Goal: Find specific fact

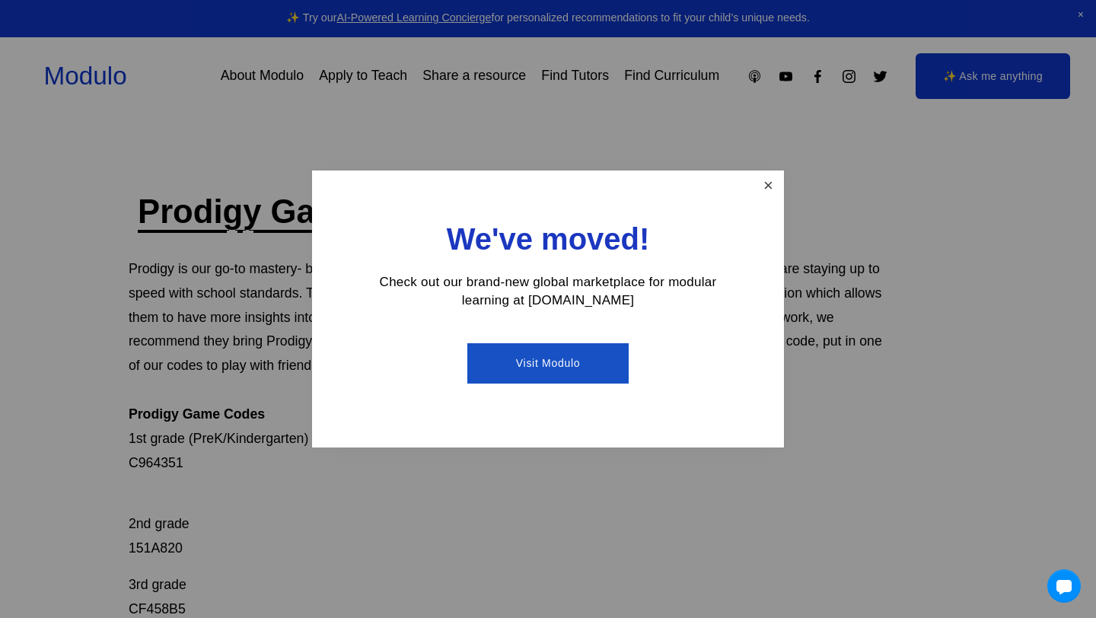
click at [768, 181] on link "Close" at bounding box center [768, 186] width 27 height 27
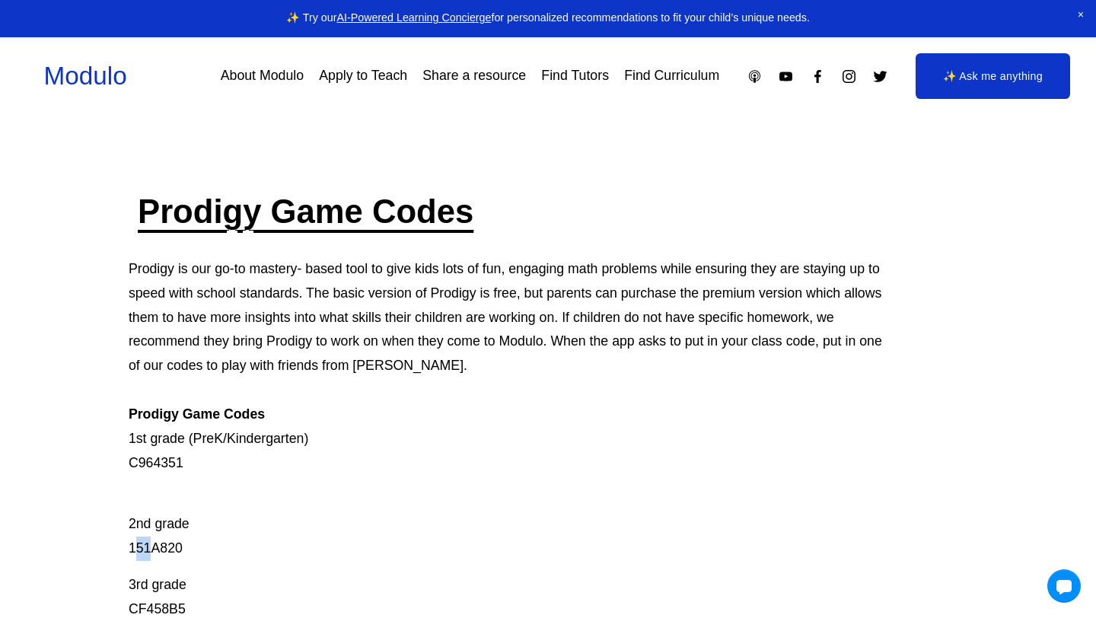
drag, startPoint x: 133, startPoint y: 550, endPoint x: 152, endPoint y: 542, distance: 20.5
click at [152, 542] on p "2nd grade 151A820" at bounding box center [506, 524] width 754 height 73
click at [292, 524] on p "2nd grade 151A820" at bounding box center [506, 524] width 754 height 73
drag, startPoint x: 129, startPoint y: 546, endPoint x: 187, endPoint y: 550, distance: 58.7
click at [187, 550] on p "2nd grade 151A820" at bounding box center [506, 524] width 754 height 73
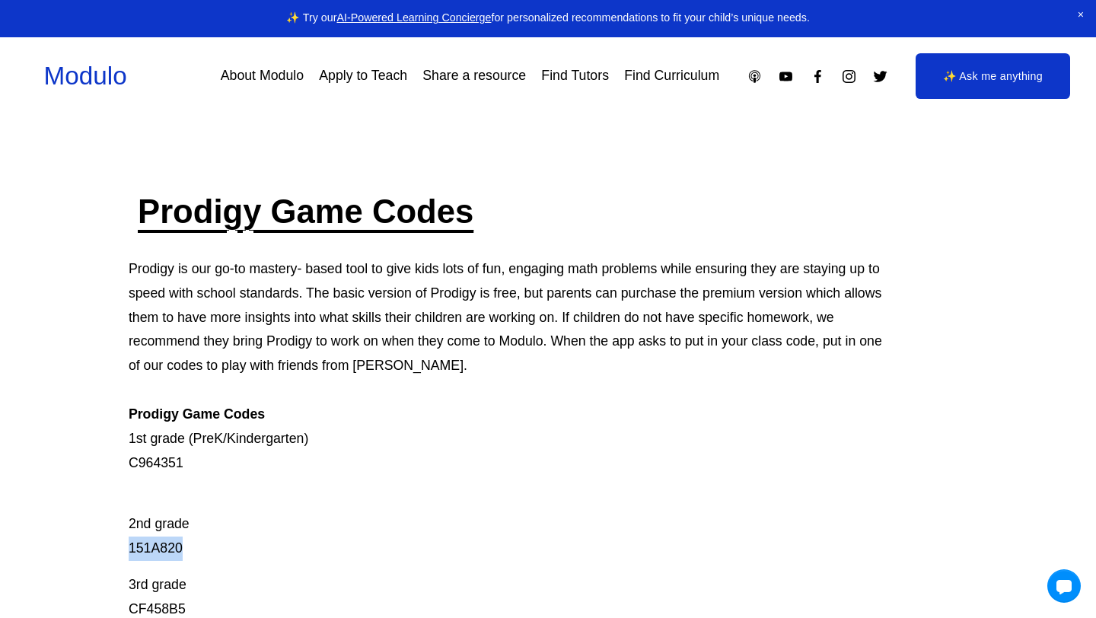
click at [190, 540] on p "2nd grade 151A820" at bounding box center [506, 524] width 754 height 73
drag, startPoint x: 187, startPoint y: 549, endPoint x: 129, endPoint y: 551, distance: 57.9
click at [129, 551] on p "2nd grade 151A820" at bounding box center [506, 524] width 754 height 73
click at [215, 527] on p "2nd grade 151A820" at bounding box center [506, 524] width 754 height 73
click at [183, 545] on p "2nd grade 151A820" at bounding box center [506, 524] width 754 height 73
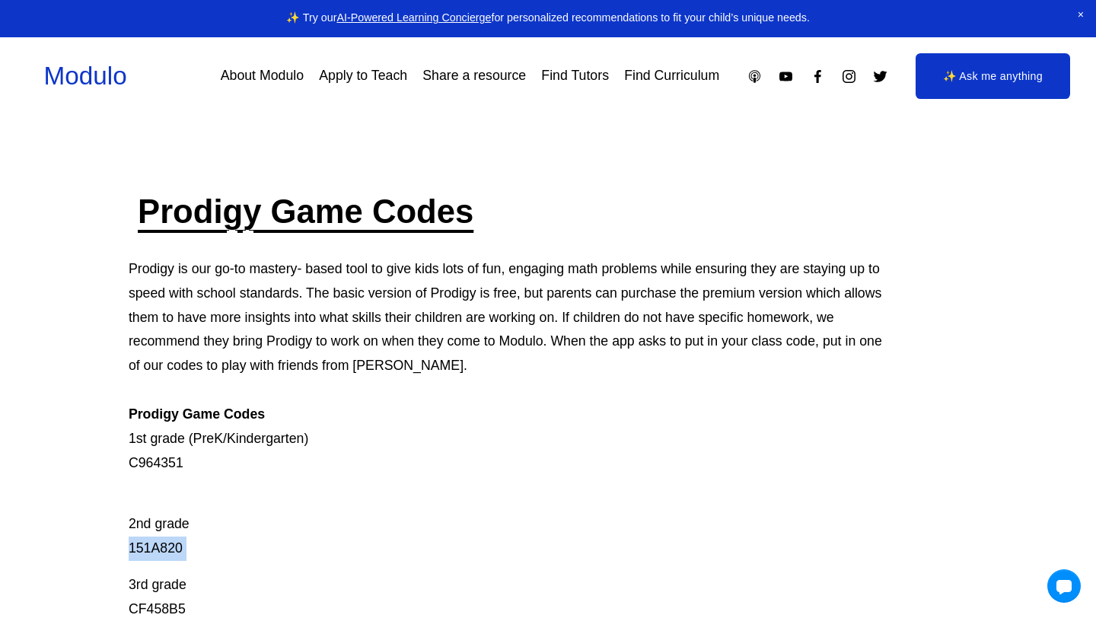
drag, startPoint x: 183, startPoint y: 545, endPoint x: 114, endPoint y: 545, distance: 69.2
copy p "151A820"
